Goal: Transaction & Acquisition: Purchase product/service

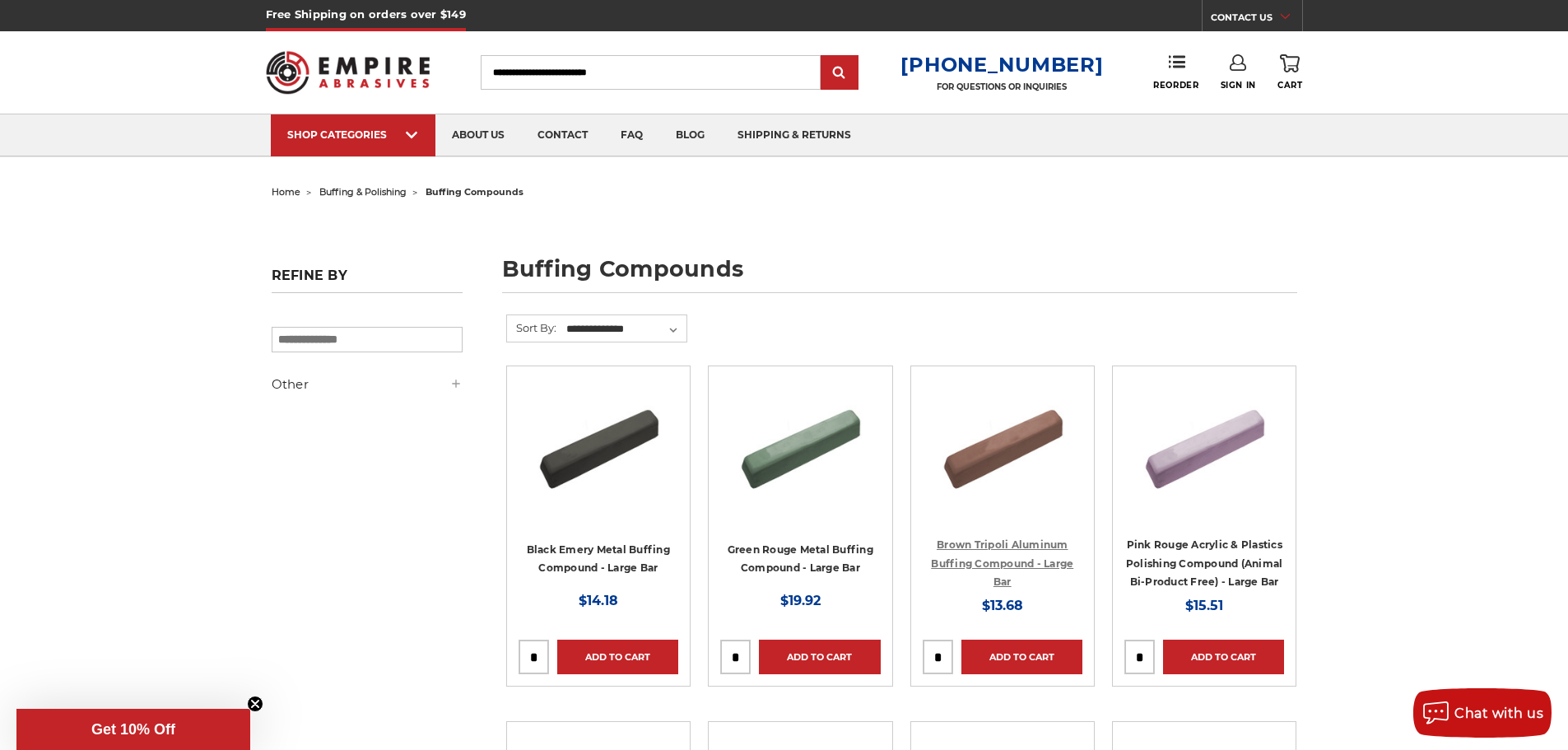
click at [1029, 550] on link "Brown Tripoli Aluminum Buffing Compound - Large Bar" at bounding box center [1002, 564] width 143 height 49
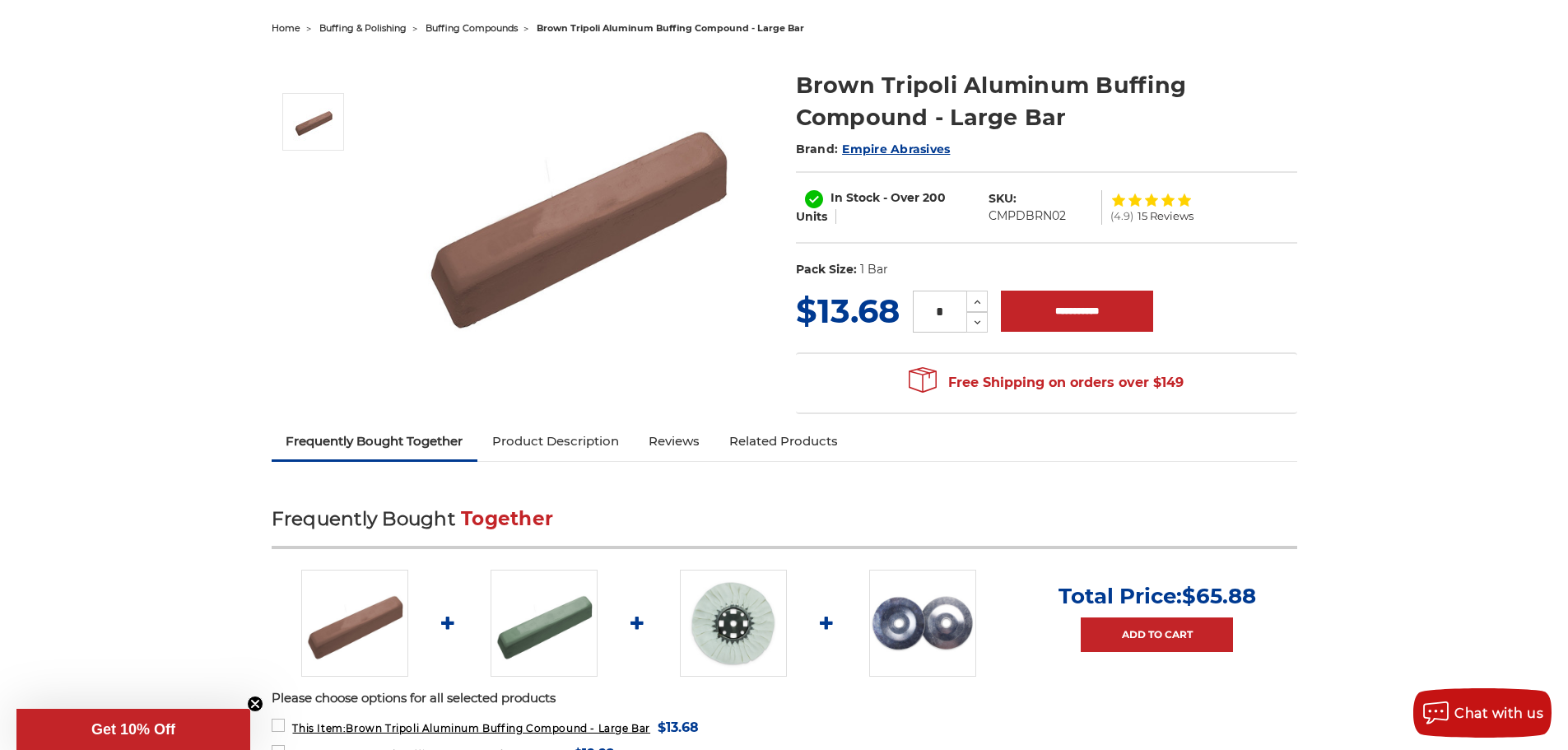
scroll to position [165, 0]
click at [574, 442] on link "Product Description" at bounding box center [555, 441] width 157 height 36
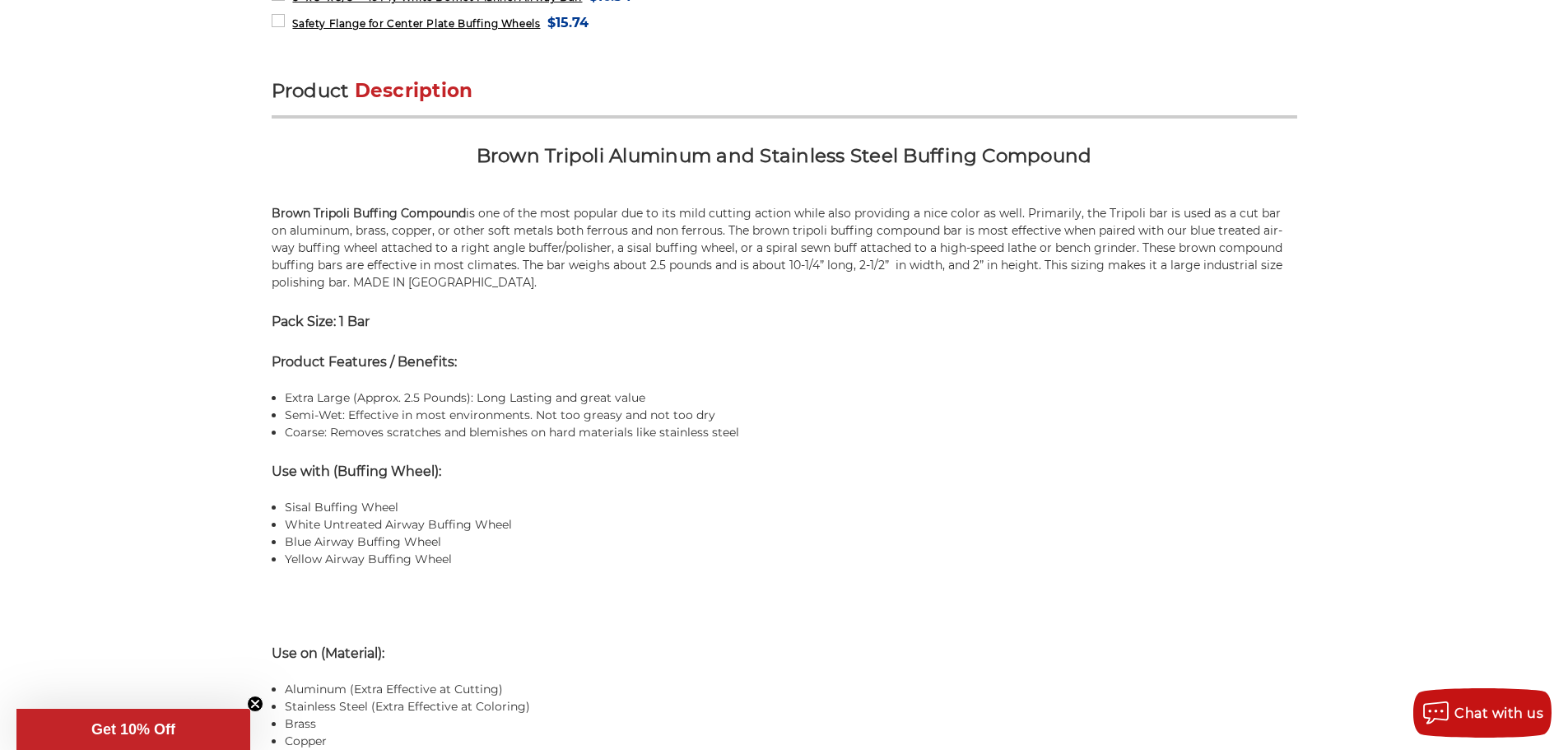
scroll to position [1009, 0]
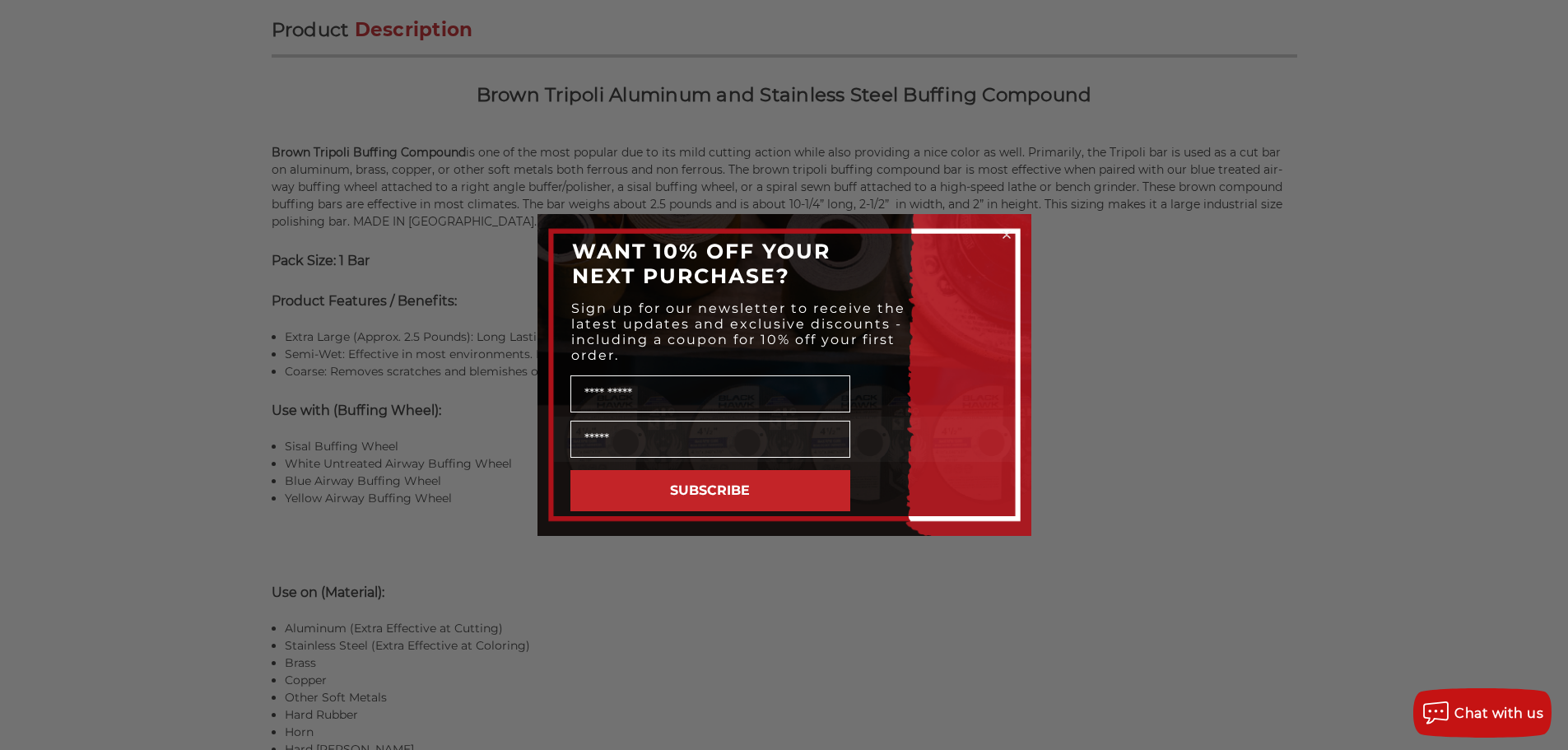
click at [1011, 238] on circle "Close dialog" at bounding box center [1007, 236] width 16 height 16
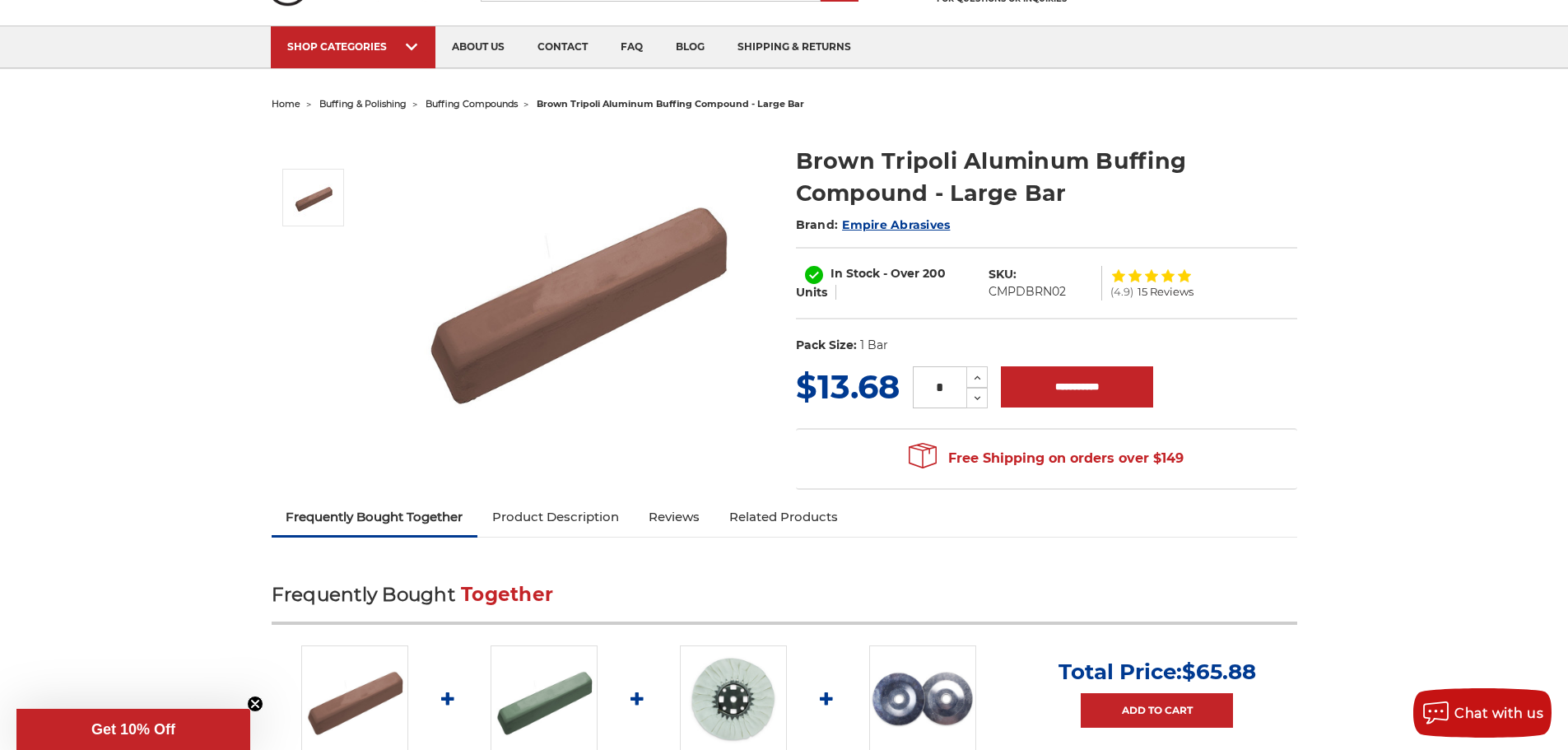
scroll to position [0, 0]
